Goal: Task Accomplishment & Management: Manage account settings

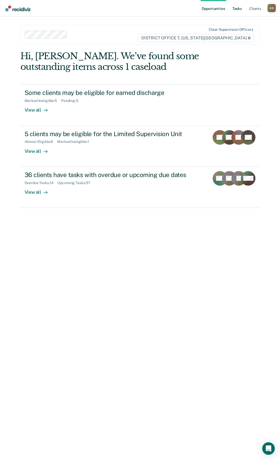
click at [239, 10] on link "Tasks" at bounding box center [236, 8] width 11 height 17
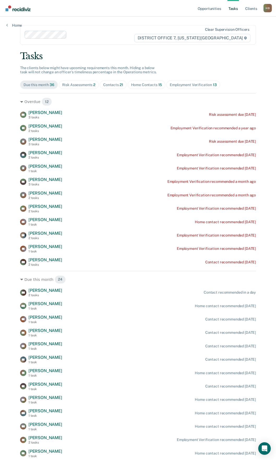
click at [197, 88] on span "Employment Verification 13" at bounding box center [193, 85] width 54 height 8
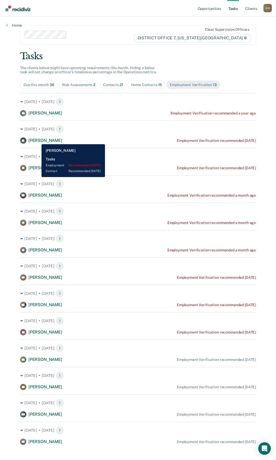
click at [38, 140] on span "[PERSON_NAME]" at bounding box center [45, 140] width 34 height 5
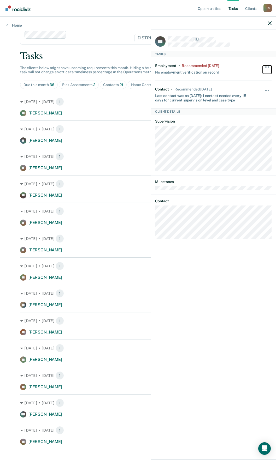
click at [265, 67] on span "button" at bounding box center [265, 67] width 1 height 1
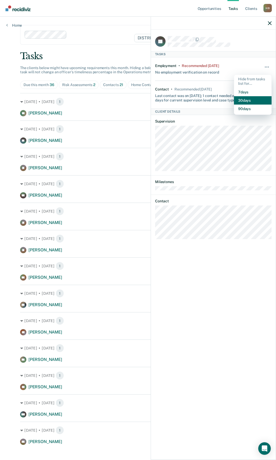
click at [241, 102] on button "30 days" at bounding box center [253, 100] width 38 height 8
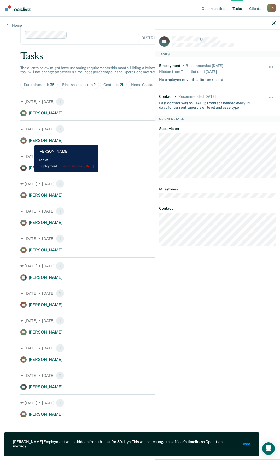
click at [31, 141] on span "[PERSON_NAME]" at bounding box center [46, 140] width 34 height 5
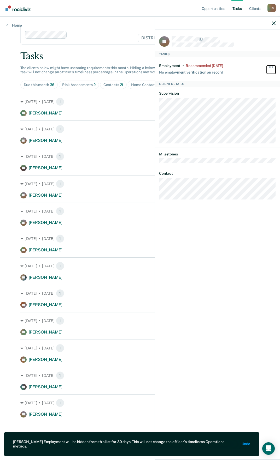
click at [268, 66] on button "button" at bounding box center [270, 70] width 9 height 8
click at [251, 102] on button "30 days" at bounding box center [257, 100] width 38 height 8
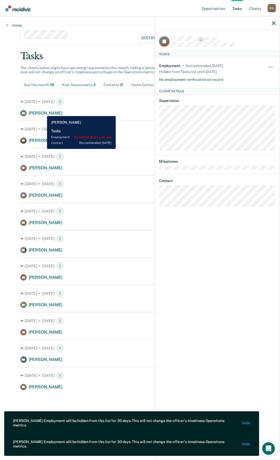
click at [41, 112] on span "[PERSON_NAME]" at bounding box center [46, 113] width 34 height 5
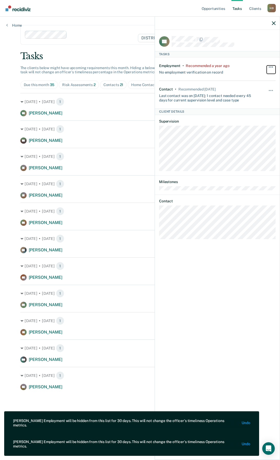
click at [270, 67] on span "button" at bounding box center [270, 67] width 1 height 1
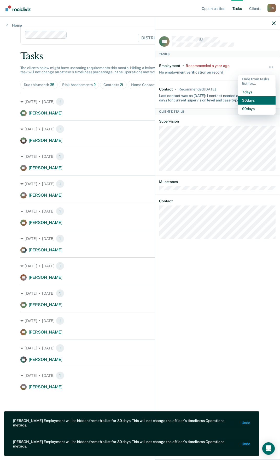
click at [253, 97] on button "30 days" at bounding box center [257, 100] width 38 height 8
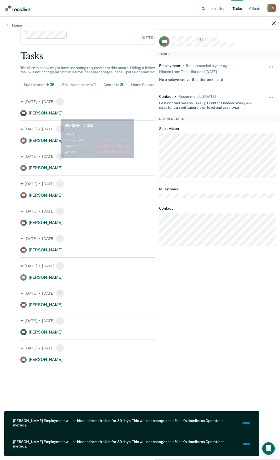
click at [57, 115] on span "[PERSON_NAME]" at bounding box center [46, 113] width 34 height 5
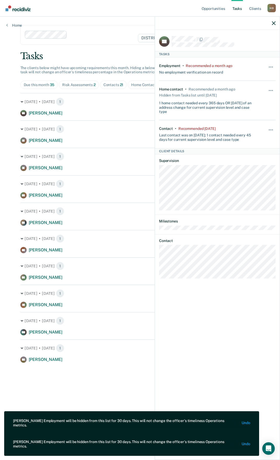
click at [268, 64] on div "Hide from tasks list for... 7 days 30 days 90 days" at bounding box center [270, 69] width 9 height 11
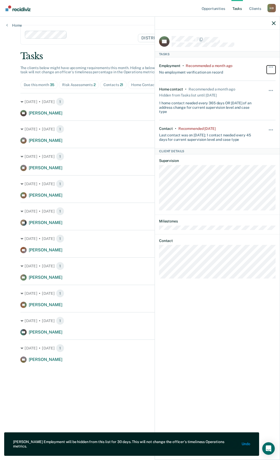
click at [268, 67] on button "button" at bounding box center [270, 70] width 9 height 8
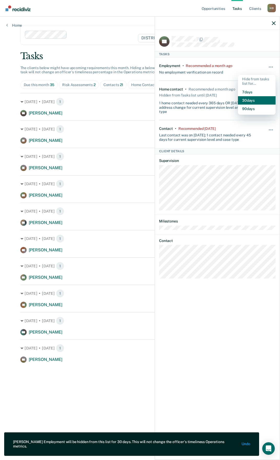
click at [252, 98] on button "30 days" at bounding box center [257, 100] width 38 height 8
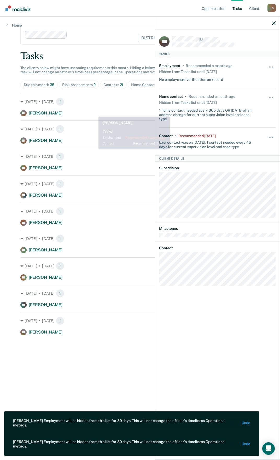
click at [95, 110] on div "JR [PERSON_NAME] Employment Verification recommended a month ago" at bounding box center [139, 113] width 239 height 6
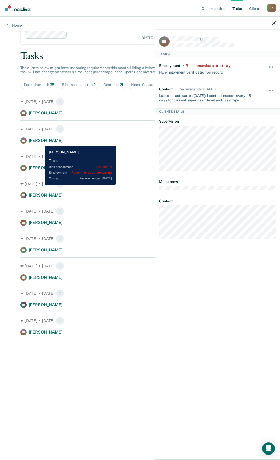
click at [41, 142] on span "[PERSON_NAME]" at bounding box center [46, 140] width 34 height 5
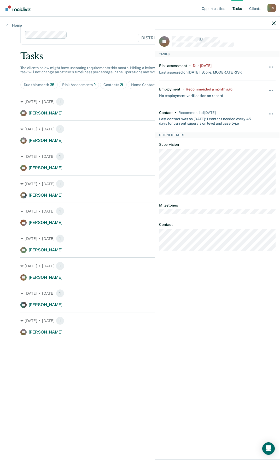
click at [275, 24] on div at bounding box center [217, 23] width 125 height 13
click at [272, 20] on div at bounding box center [217, 23] width 125 height 13
click at [275, 21] on div at bounding box center [217, 23] width 125 height 13
click at [274, 22] on icon "button" at bounding box center [274, 23] width 4 height 4
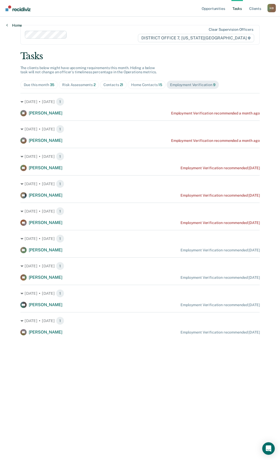
click at [16, 25] on link "Home" at bounding box center [14, 25] width 16 height 5
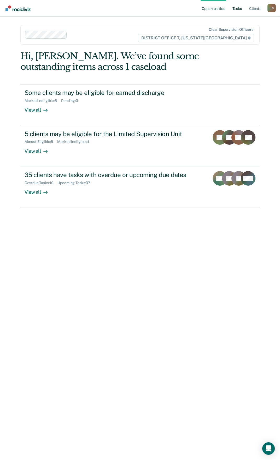
click at [242, 8] on link "Tasks" at bounding box center [236, 8] width 11 height 17
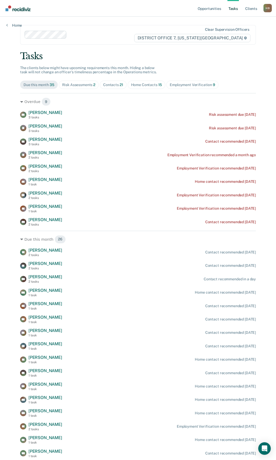
click at [84, 86] on div "Risk Assessments 2" at bounding box center [78, 85] width 33 height 4
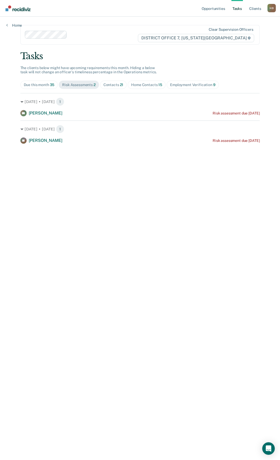
click at [115, 85] on div "Contacts 21" at bounding box center [113, 85] width 20 height 4
